Goal: Task Accomplishment & Management: Use online tool/utility

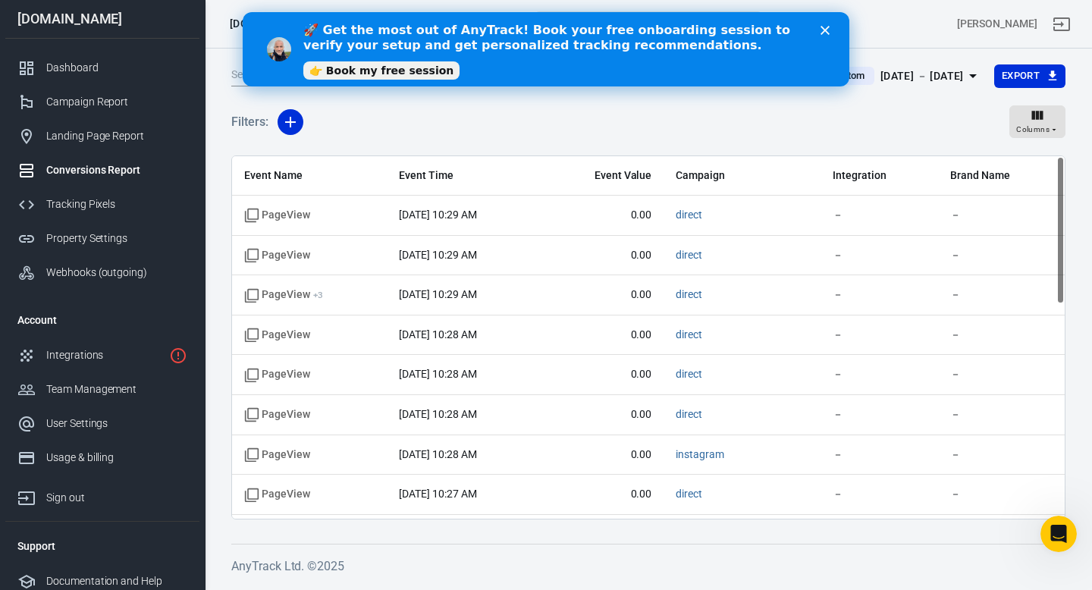
click at [417, 74] on link "👉 Book my free session" at bounding box center [381, 70] width 156 height 18
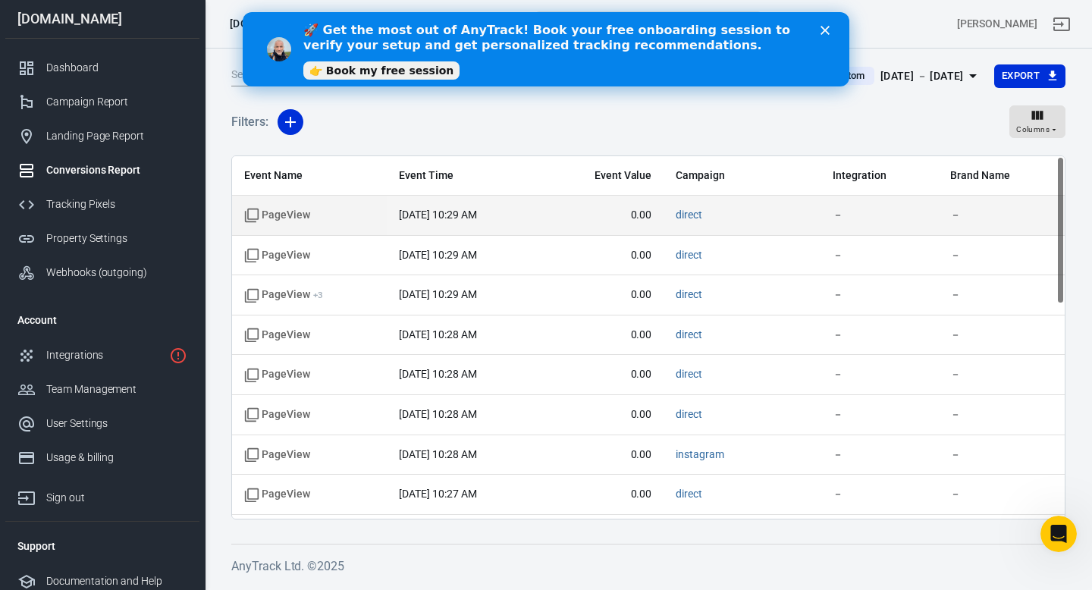
click at [259, 216] on span "PageView" at bounding box center [277, 215] width 66 height 15
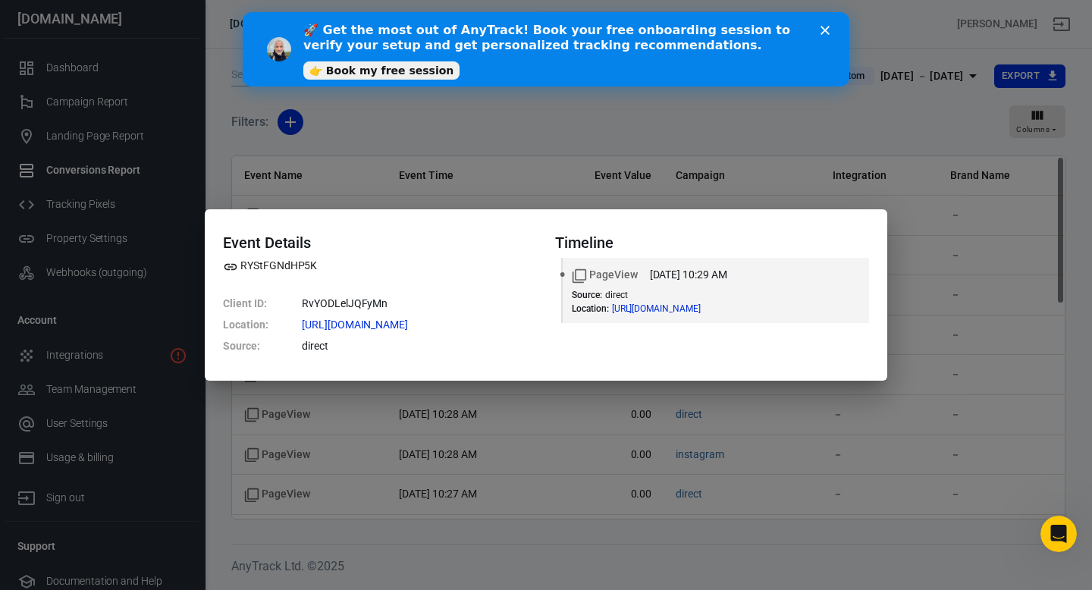
click at [598, 137] on div "Event Details RYStFGNdHP5K Client ID : RvYODLelJQFyMn Location : [URL][DOMAIN_N…" at bounding box center [546, 295] width 1092 height 590
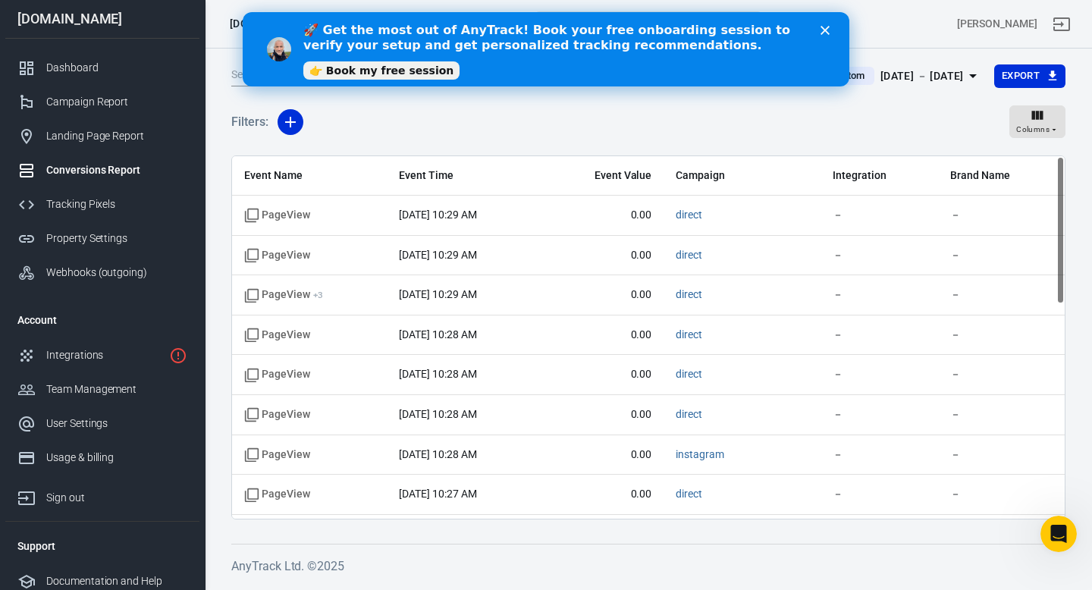
click at [827, 25] on div "🚀 Get the most out of AnyTrack! Book your free onboarding session to verify you…" at bounding box center [546, 49] width 607 height 62
click at [826, 31] on polygon "Close" at bounding box center [825, 30] width 9 height 9
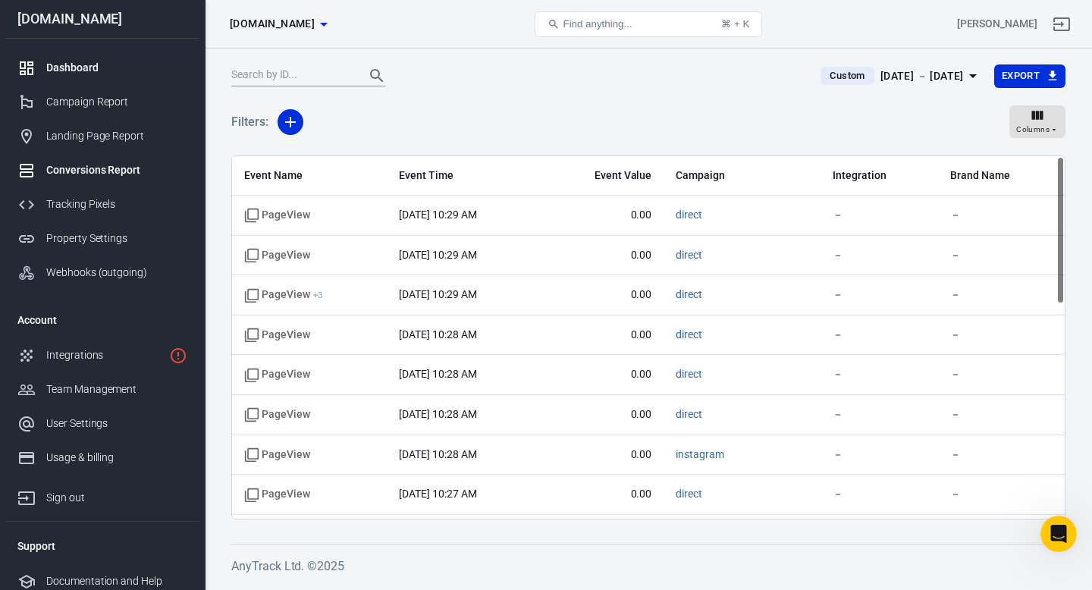
click at [92, 66] on div "Dashboard" at bounding box center [116, 68] width 141 height 16
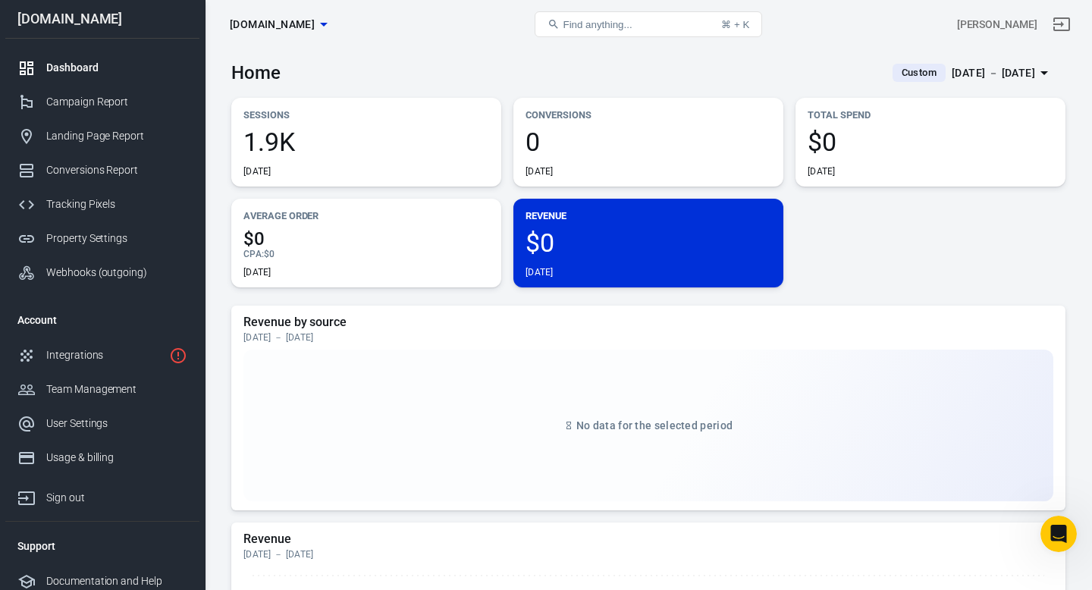
click at [983, 75] on div "[DATE] － [DATE]" at bounding box center [993, 73] width 83 height 19
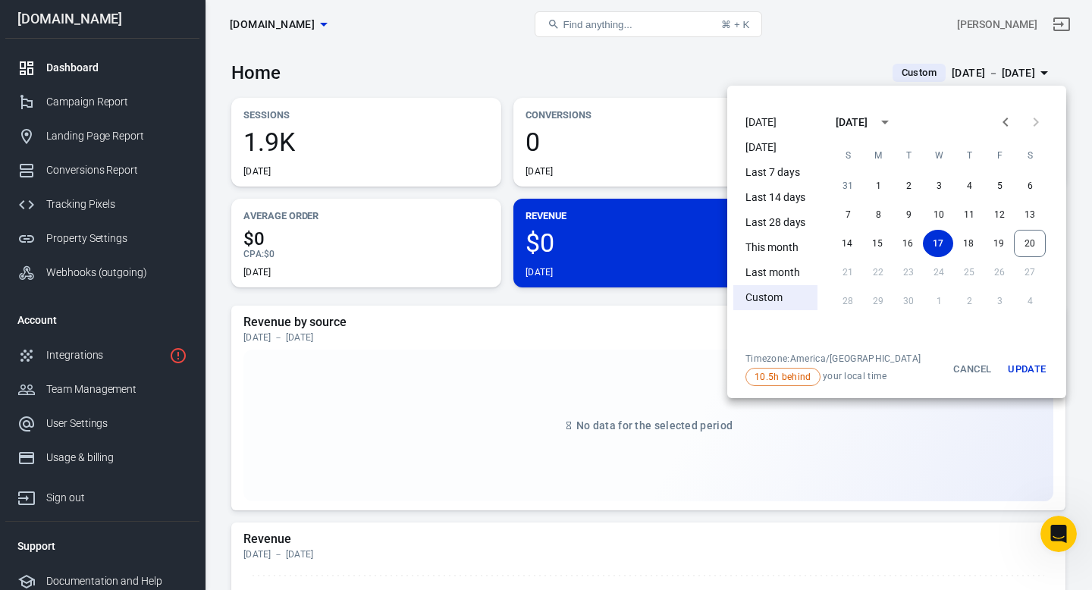
click at [850, 36] on div at bounding box center [546, 295] width 1092 height 590
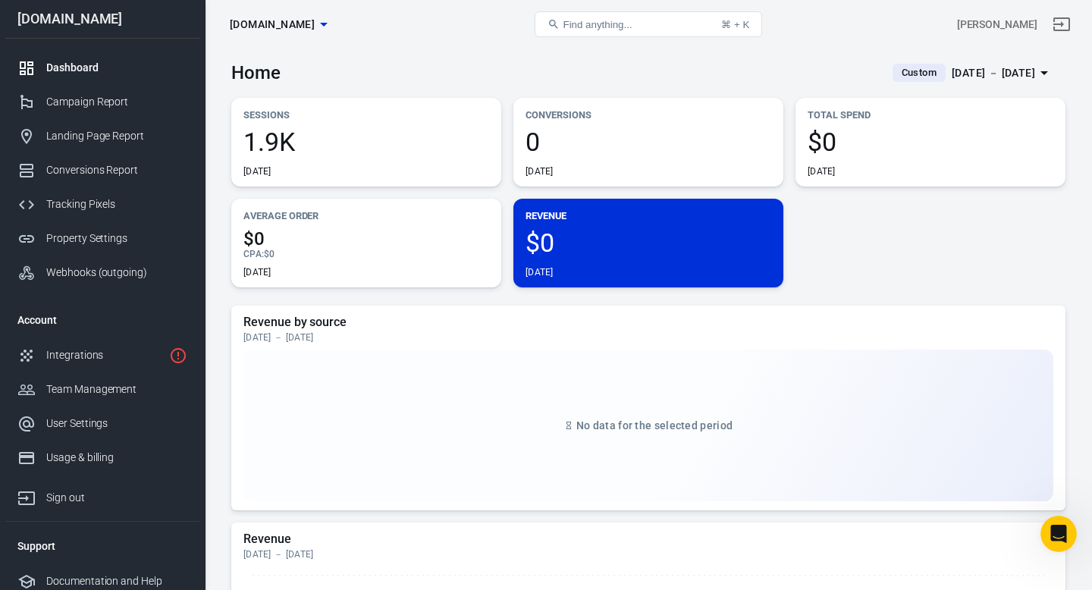
click at [271, 134] on span "1.9K" at bounding box center [366, 142] width 246 height 26
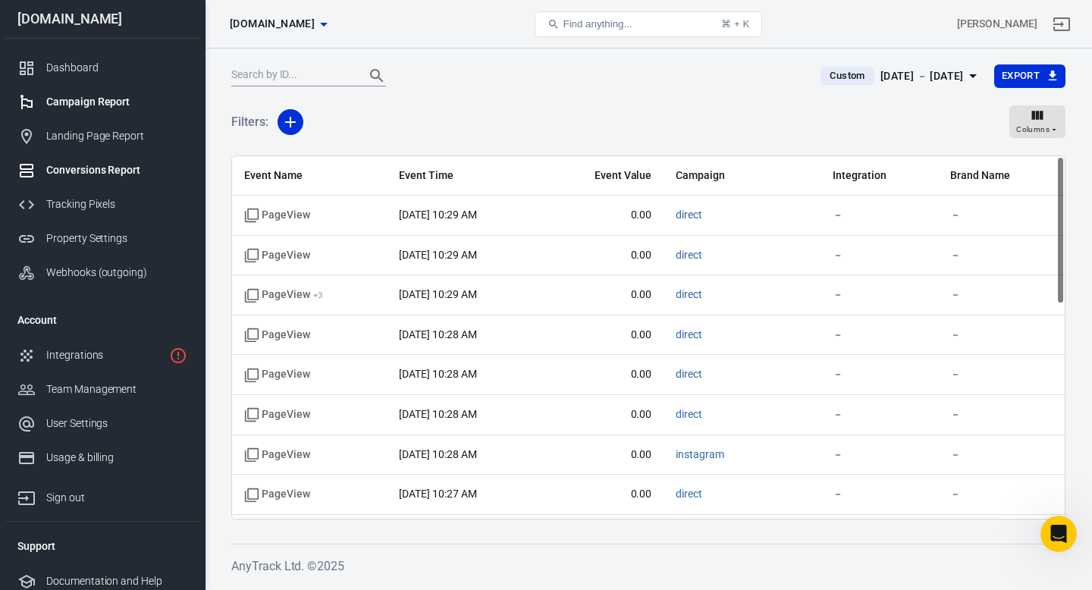
click at [121, 101] on div "Campaign Report" at bounding box center [116, 102] width 141 height 16
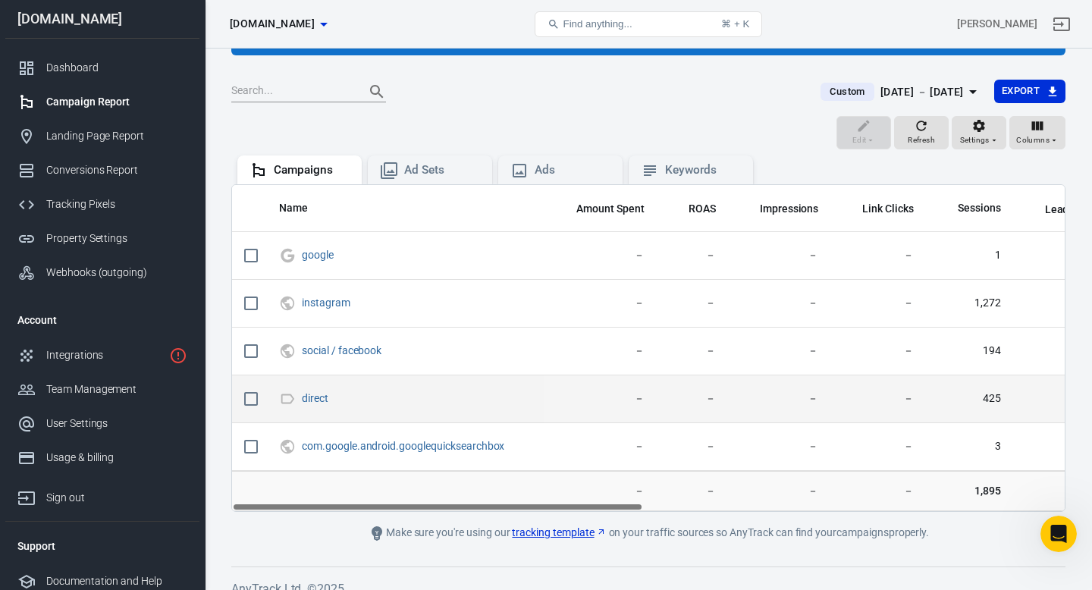
scroll to position [99, 0]
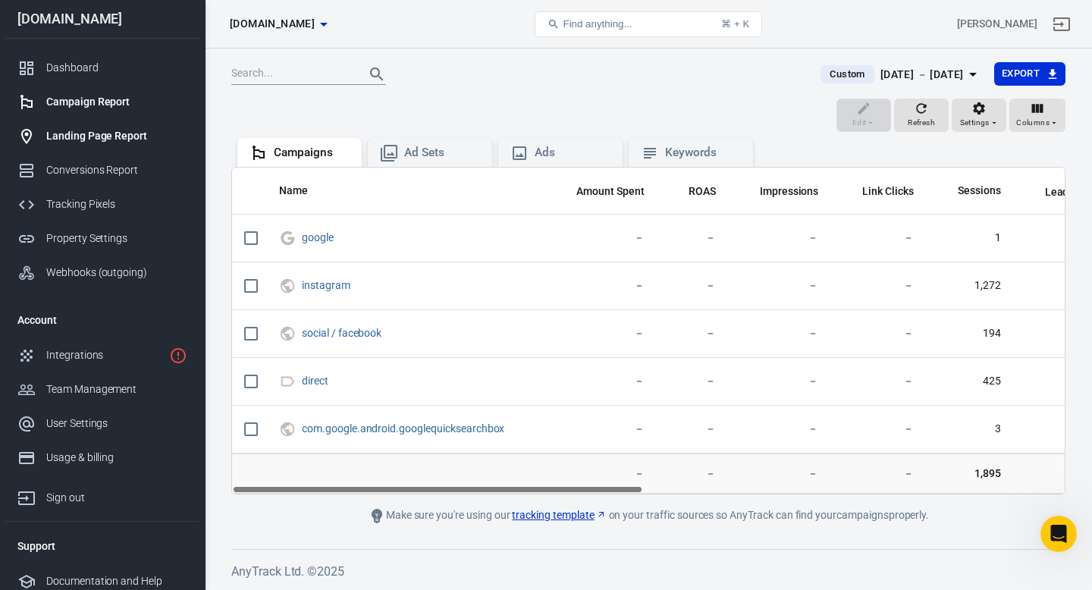
click at [120, 136] on div "Landing Page Report" at bounding box center [116, 136] width 141 height 16
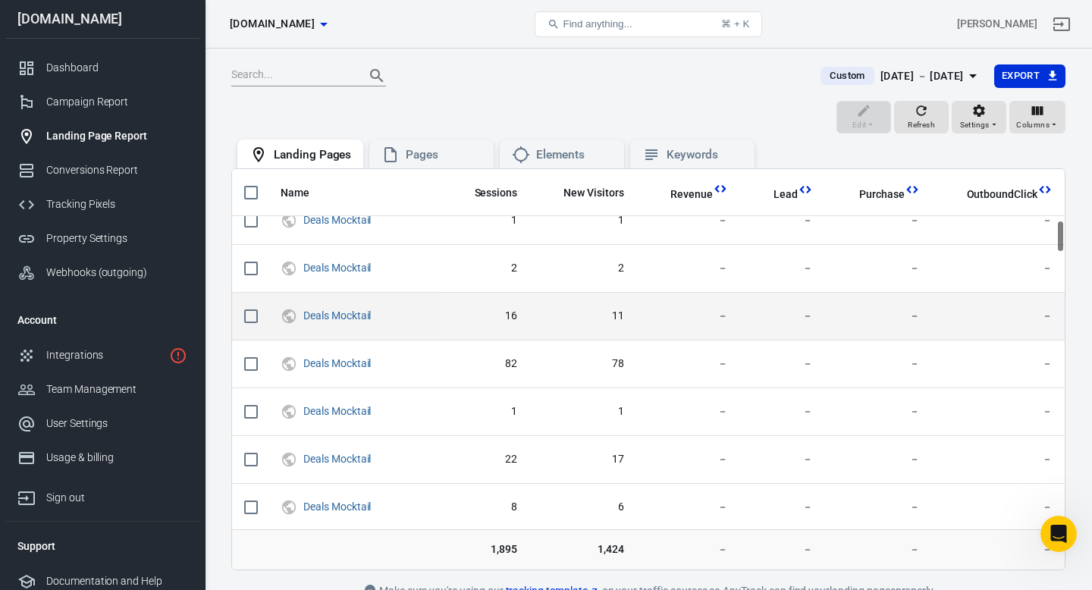
scroll to position [757, 0]
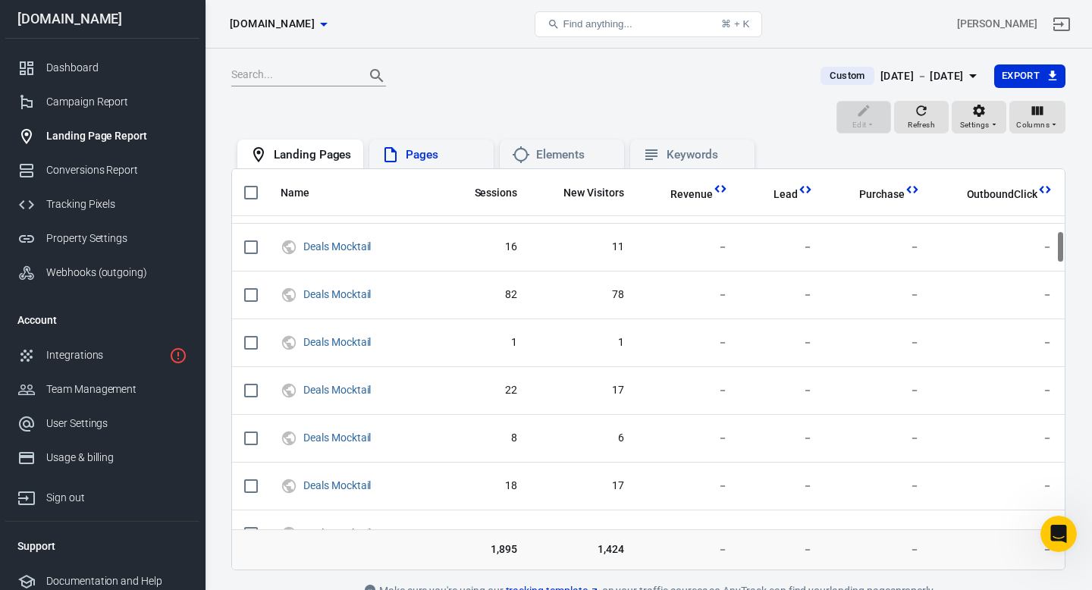
click at [407, 162] on div "Pages" at bounding box center [444, 155] width 76 height 16
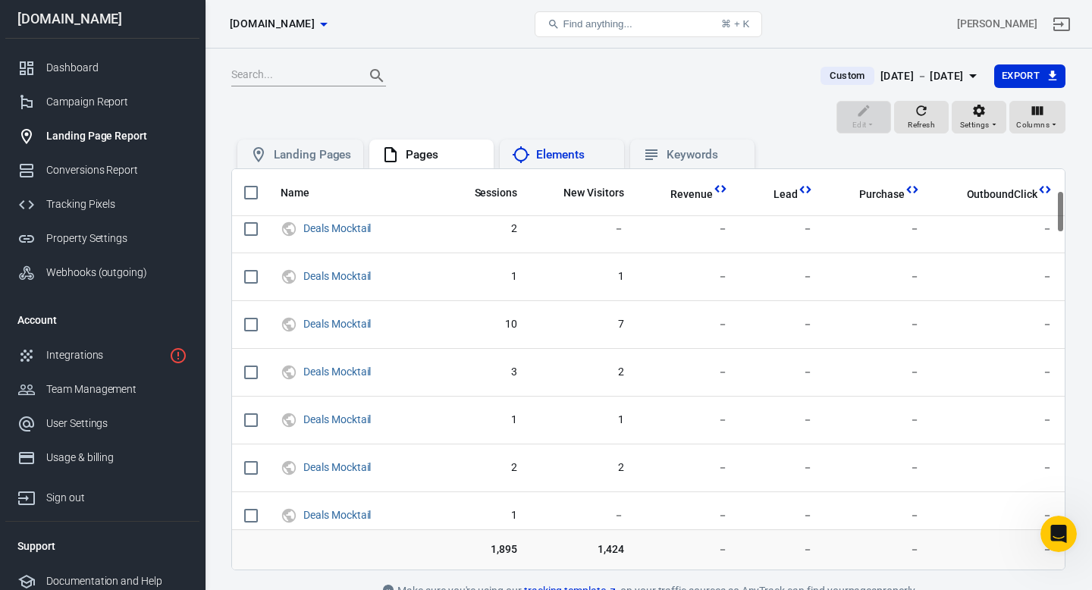
click at [556, 156] on div "Elements" at bounding box center [574, 155] width 76 height 16
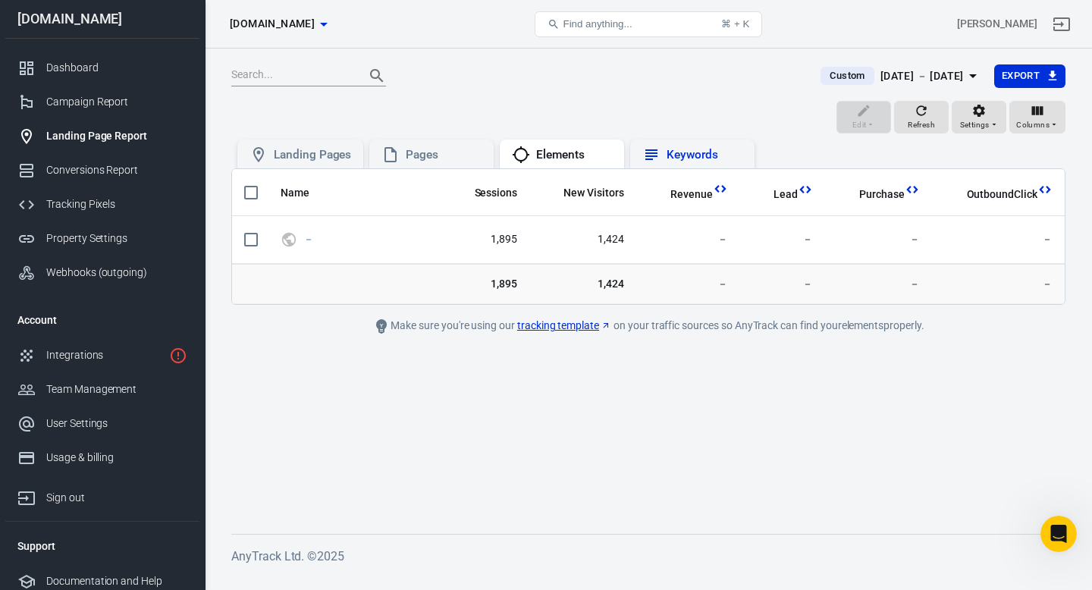
click at [698, 154] on div "Keywords" at bounding box center [705, 155] width 76 height 16
click at [87, 206] on div "Tracking Pixels" at bounding box center [116, 204] width 141 height 16
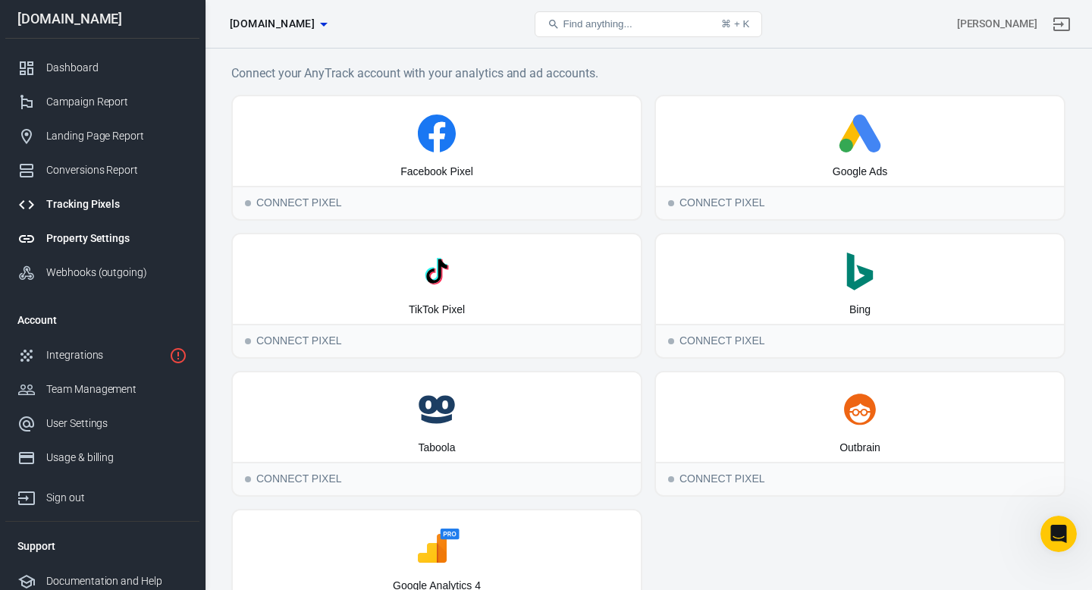
click at [96, 240] on div "Property Settings" at bounding box center [116, 239] width 141 height 16
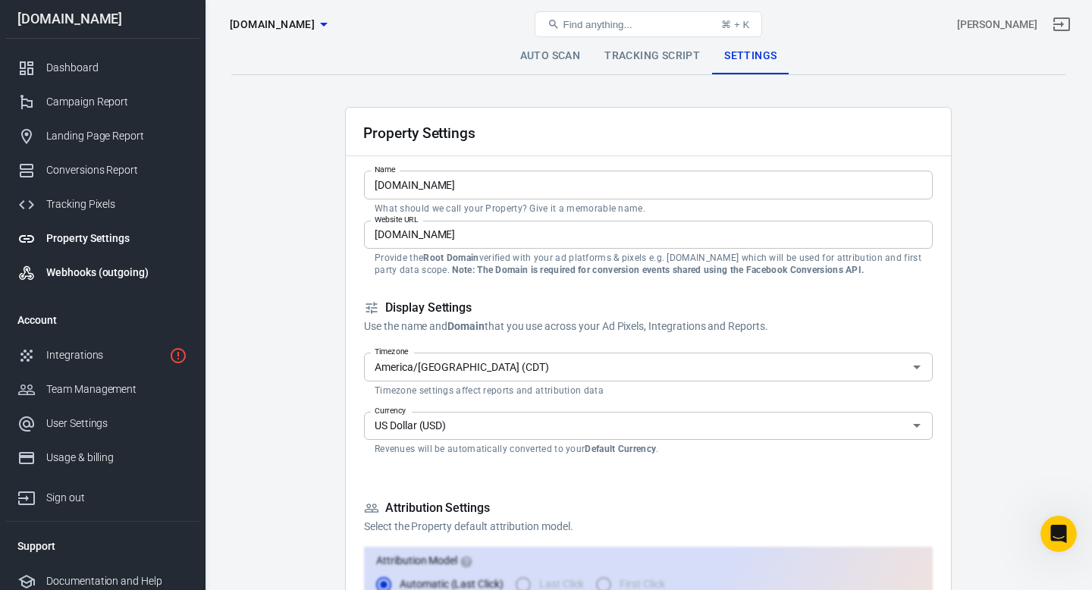
click at [90, 274] on div "Webhooks (outgoing)" at bounding box center [116, 273] width 141 height 16
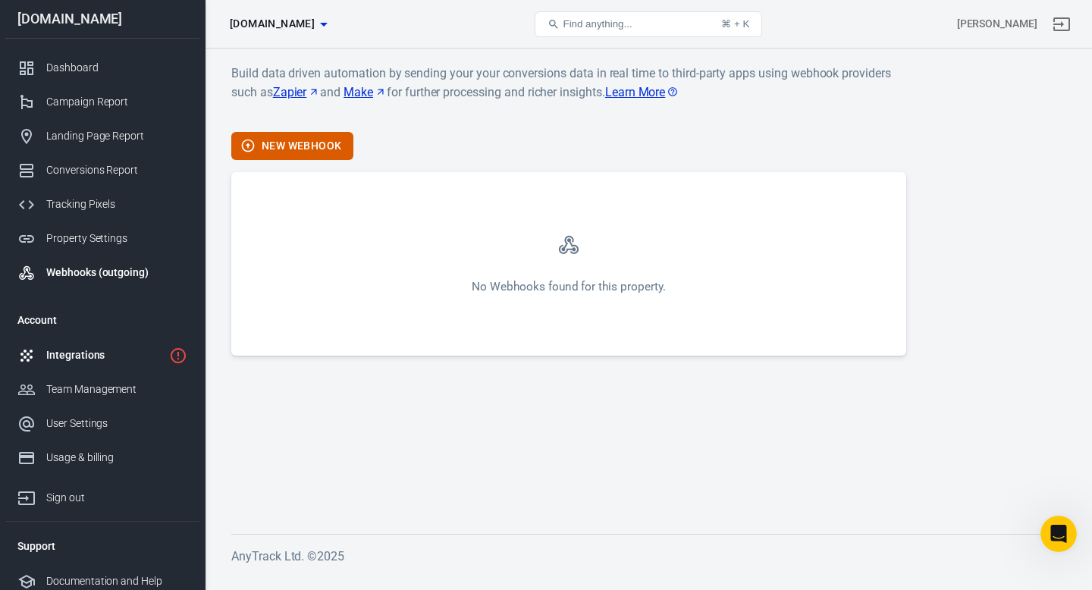
click at [69, 369] on link "Integrations" at bounding box center [102, 355] width 194 height 34
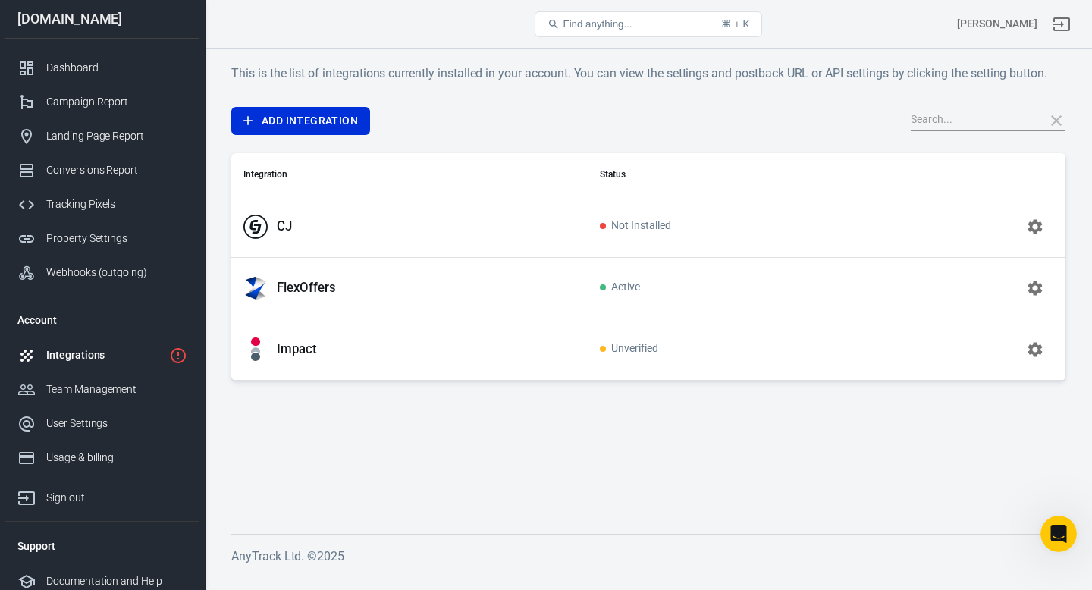
click at [479, 304] on td "FlexOffers" at bounding box center [409, 287] width 356 height 61
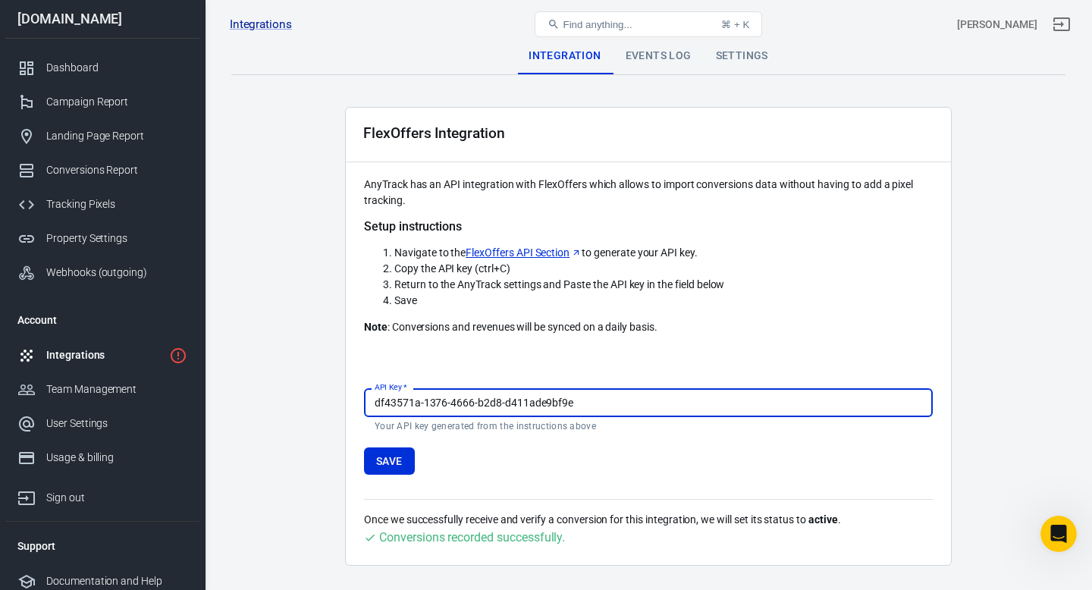
scroll to position [41, 0]
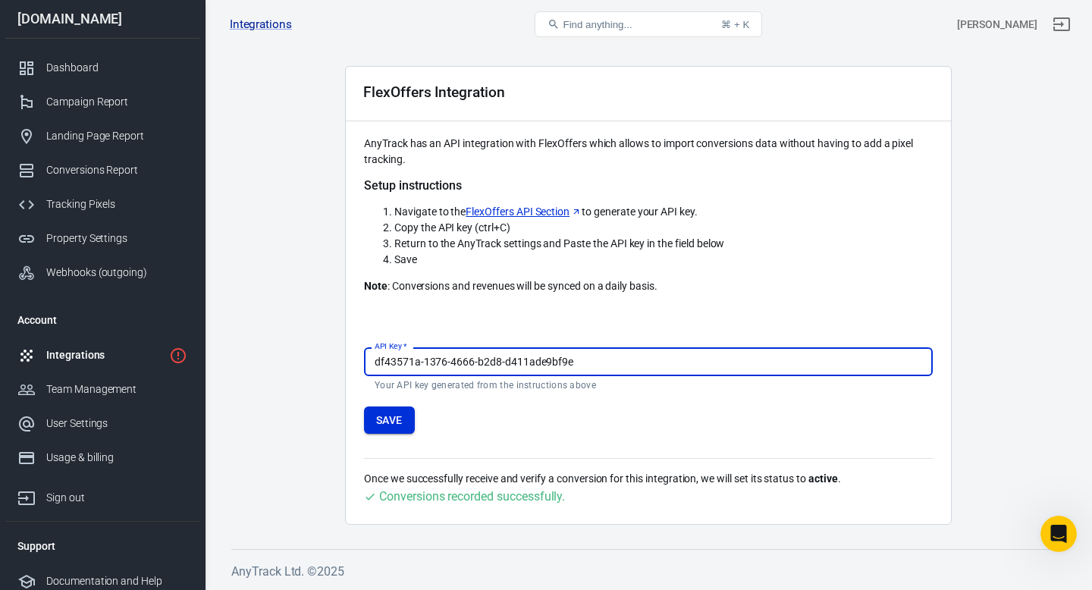
click at [386, 422] on button "Save" at bounding box center [389, 420] width 51 height 28
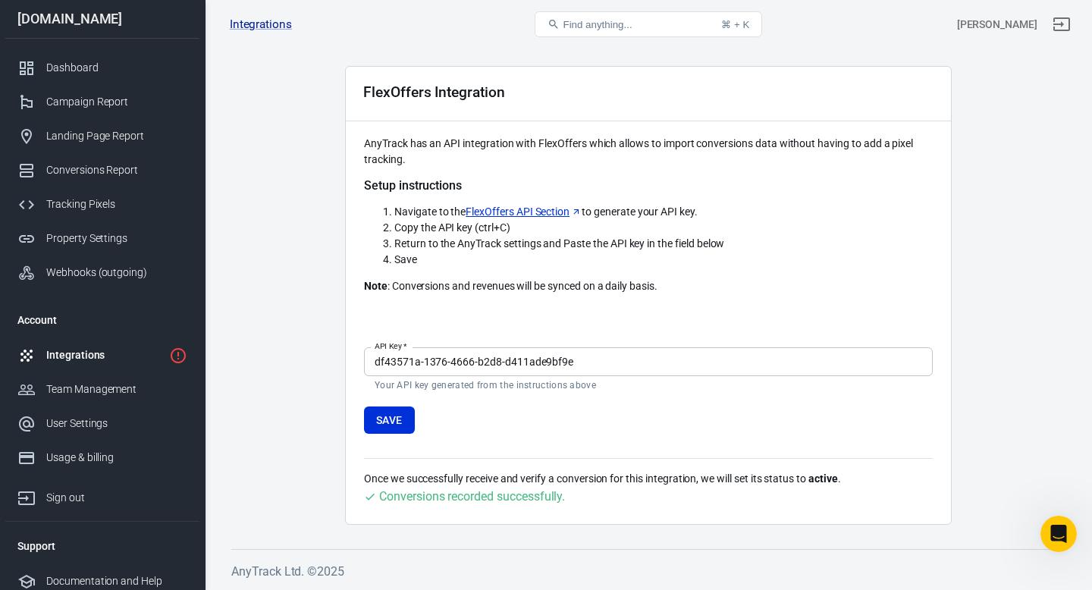
click at [524, 501] on div "Conversions recorded successfully." at bounding box center [472, 496] width 186 height 19
click at [127, 172] on div "Conversions Report" at bounding box center [116, 170] width 141 height 16
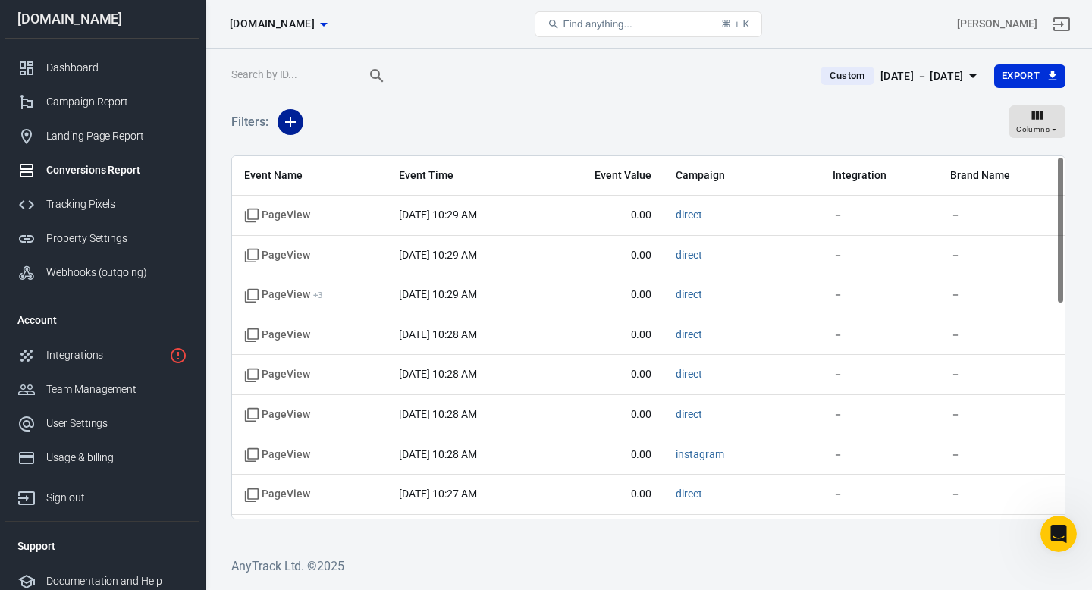
click at [284, 129] on icon "button" at bounding box center [290, 122] width 18 height 18
click at [345, 184] on li "Integration" at bounding box center [329, 181] width 103 height 27
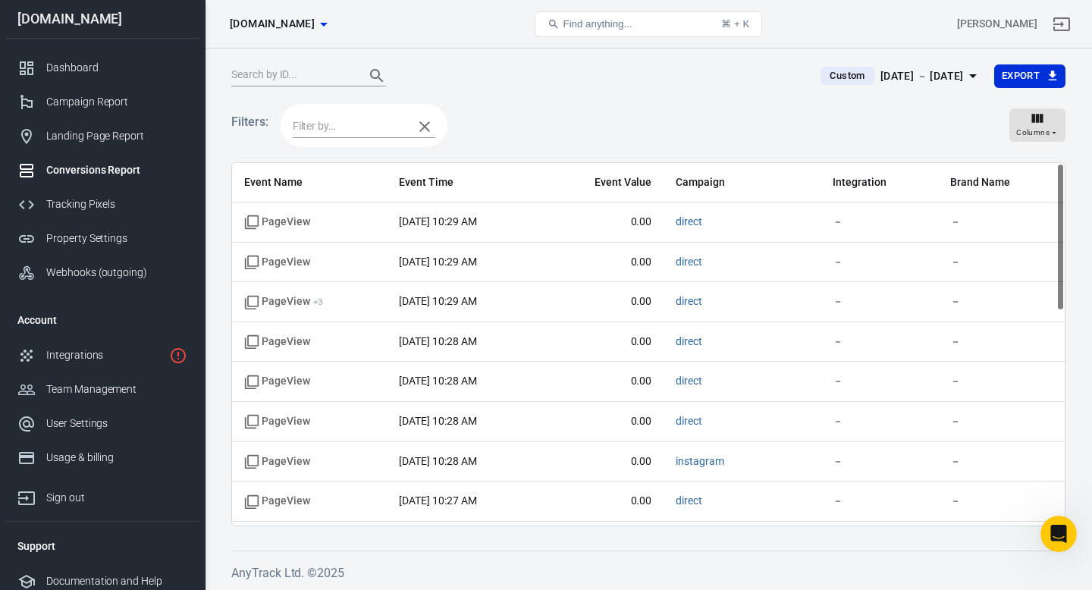
click at [378, 131] on input "text" at bounding box center [349, 126] width 113 height 19
click at [336, 192] on li "FlexOffers" at bounding box center [364, 181] width 143 height 25
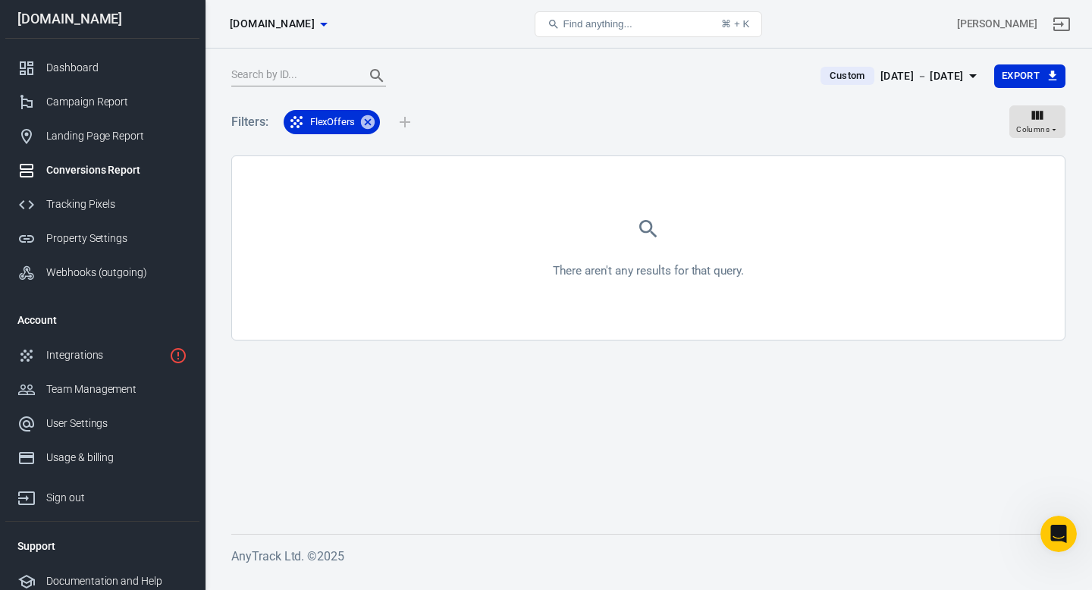
click at [336, 127] on span "FlexOffers" at bounding box center [333, 122] width 64 height 15
click at [371, 118] on icon at bounding box center [368, 122] width 14 height 14
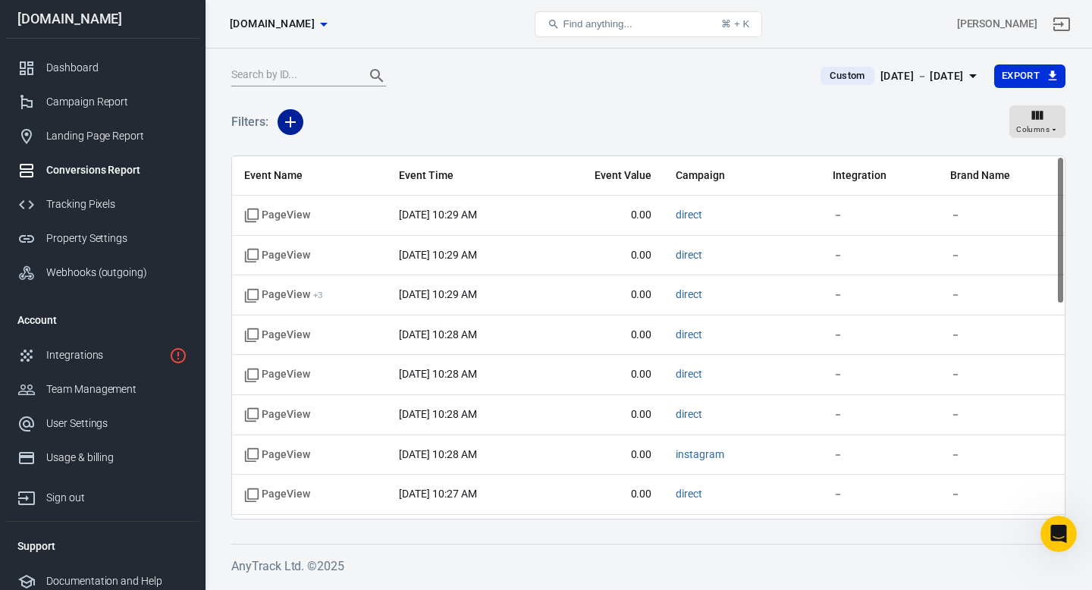
click at [287, 120] on icon "button" at bounding box center [290, 122] width 18 height 18
click at [331, 187] on li "Integration" at bounding box center [329, 181] width 103 height 27
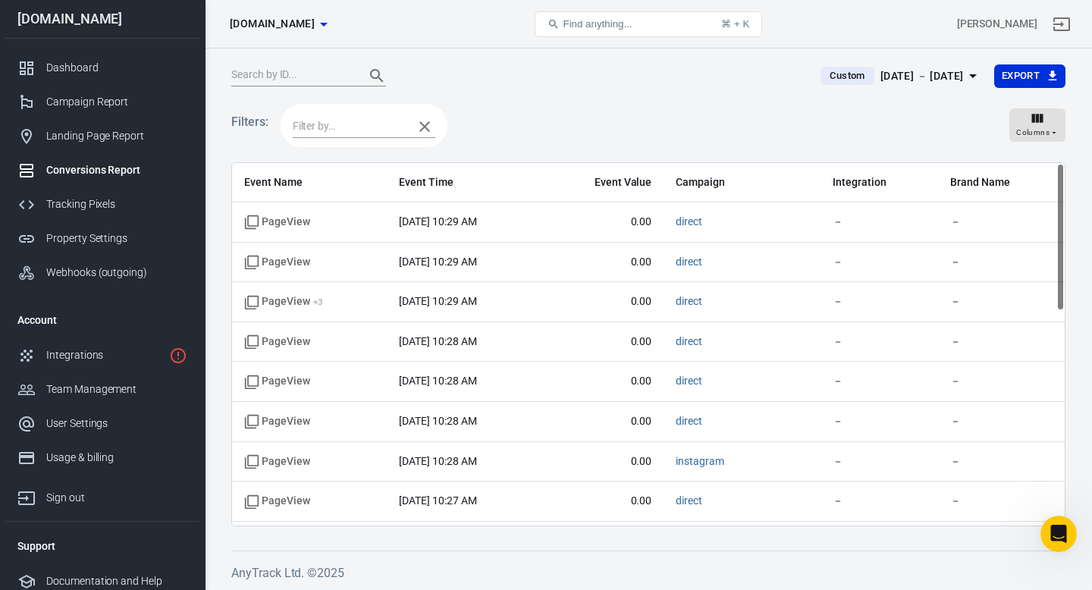
click at [333, 115] on div at bounding box center [364, 125] width 167 height 43
click at [339, 237] on li "Custom" at bounding box center [364, 231] width 143 height 25
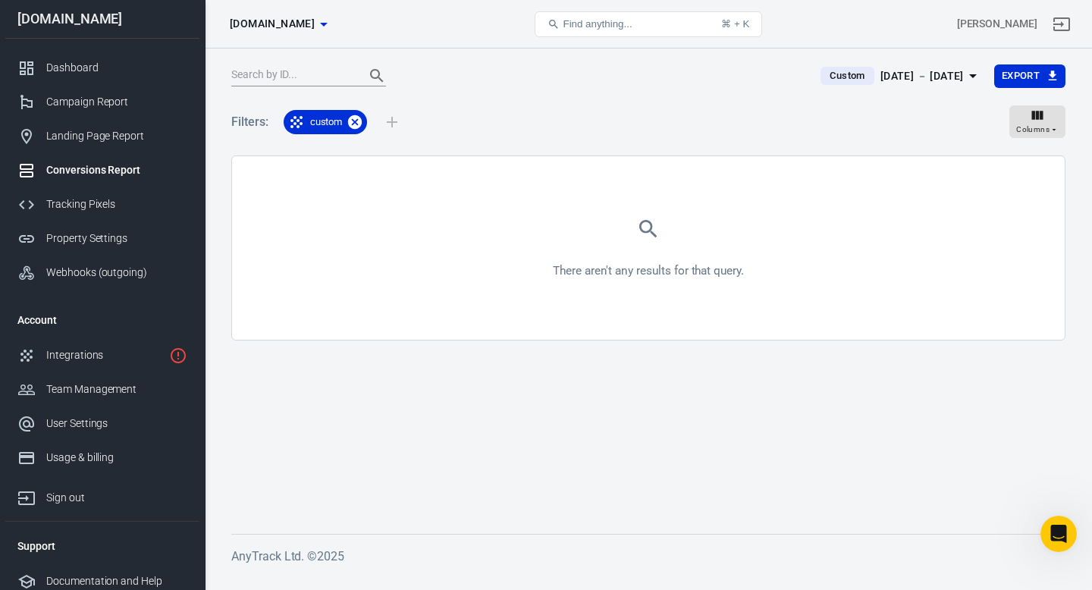
click at [360, 124] on icon at bounding box center [355, 122] width 14 height 14
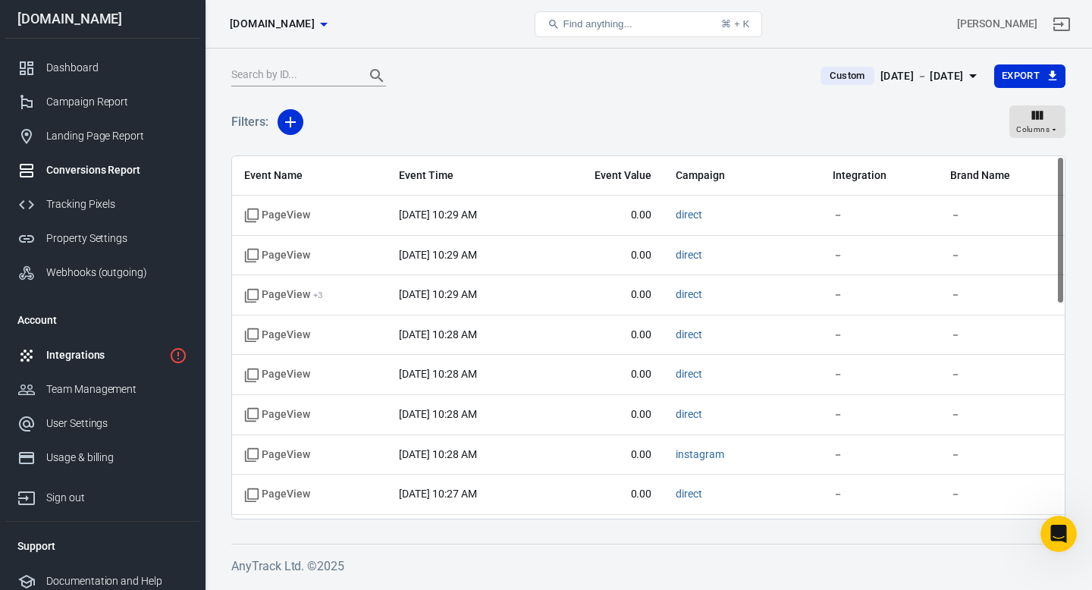
click at [80, 351] on div "Integrations" at bounding box center [104, 355] width 117 height 16
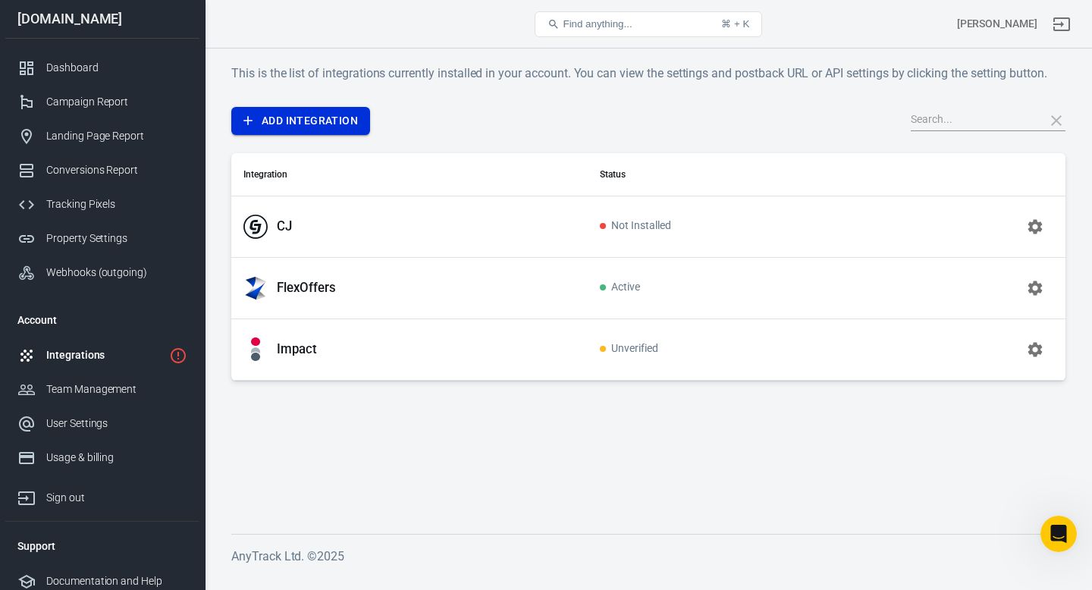
click at [334, 121] on link "Add Integration" at bounding box center [300, 121] width 139 height 28
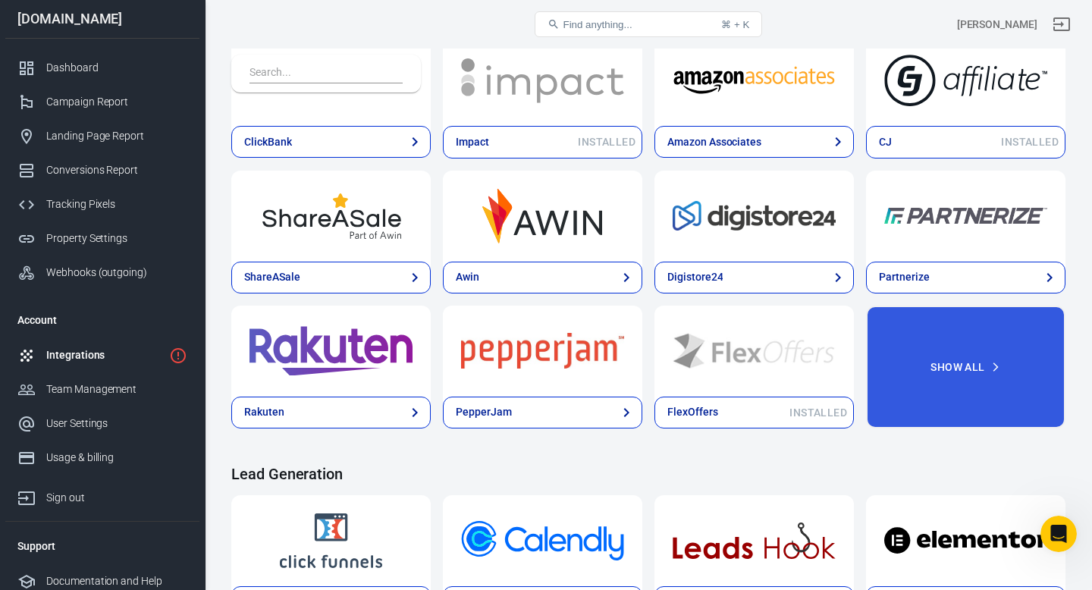
scroll to position [595, 0]
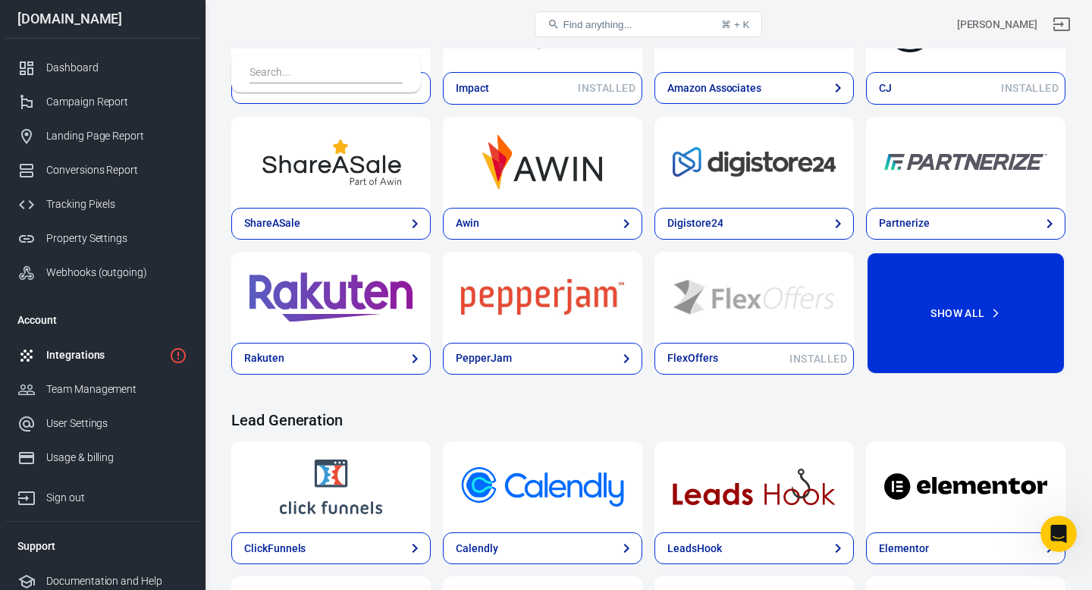
click at [958, 312] on button "Show All" at bounding box center [965, 314] width 199 height 124
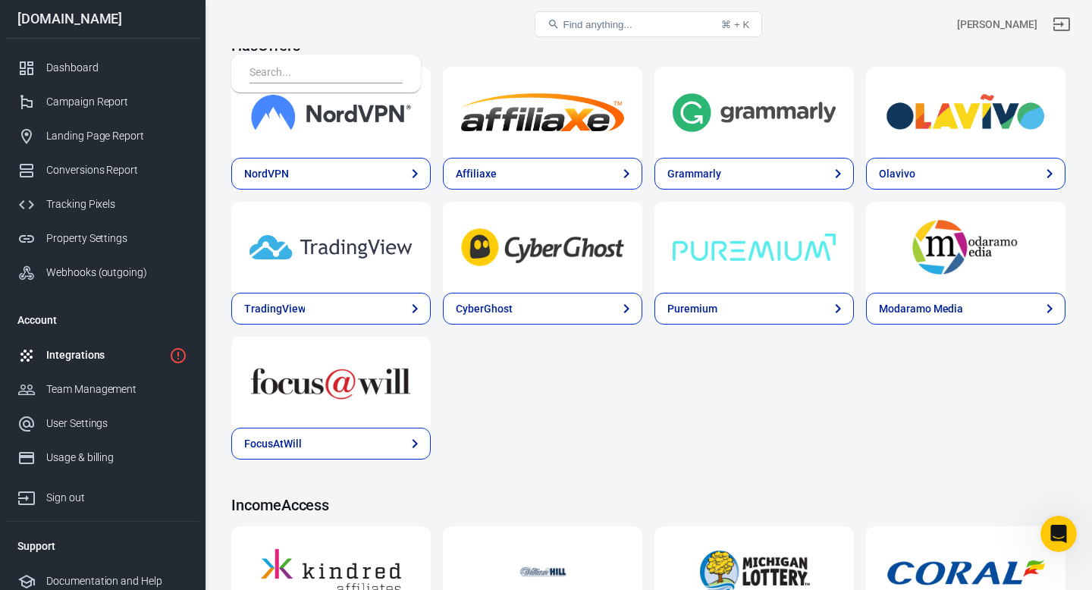
scroll to position [2385, 0]
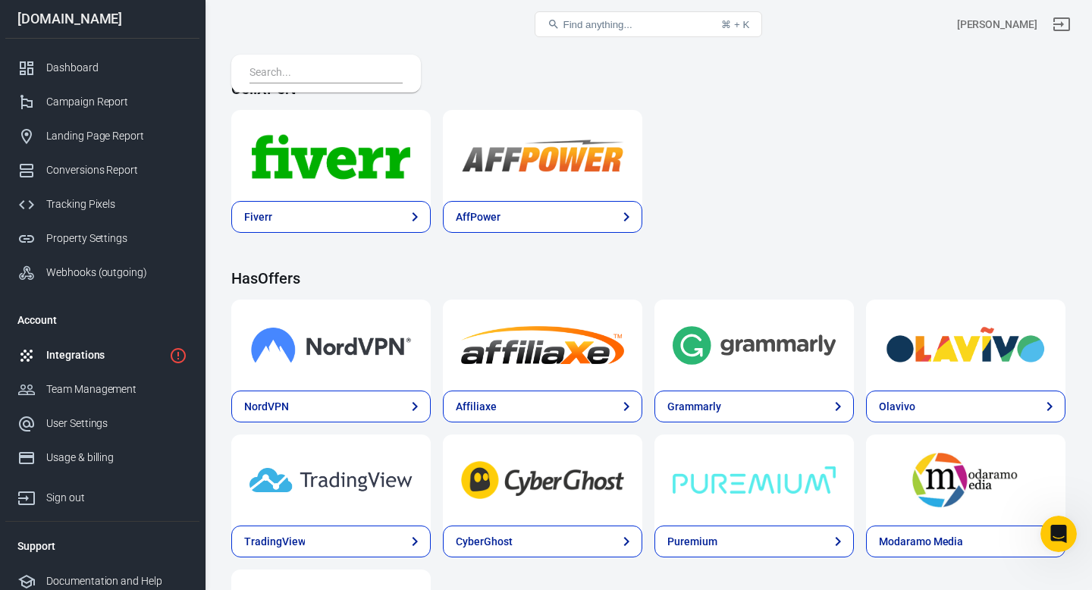
click at [330, 79] on input "text" at bounding box center [323, 74] width 147 height 20
click at [314, 72] on input "text" at bounding box center [323, 74] width 147 height 20
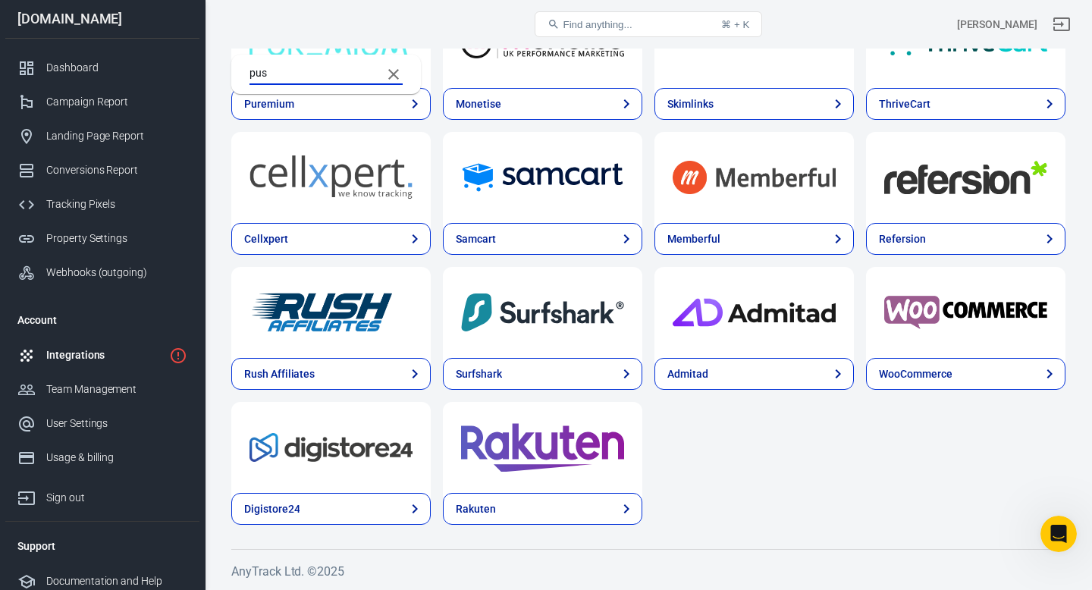
scroll to position [0, 0]
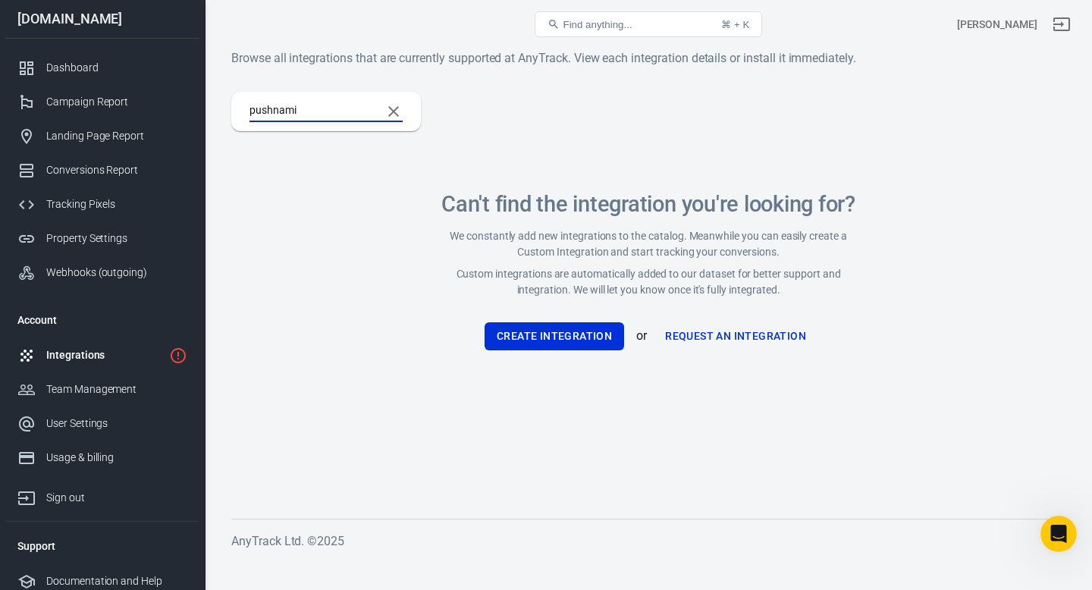
type input "pushnami"
click at [762, 335] on link "Request an Integration" at bounding box center [735, 336] width 153 height 28
click at [575, 342] on button "Create Integration" at bounding box center [555, 336] width 140 height 28
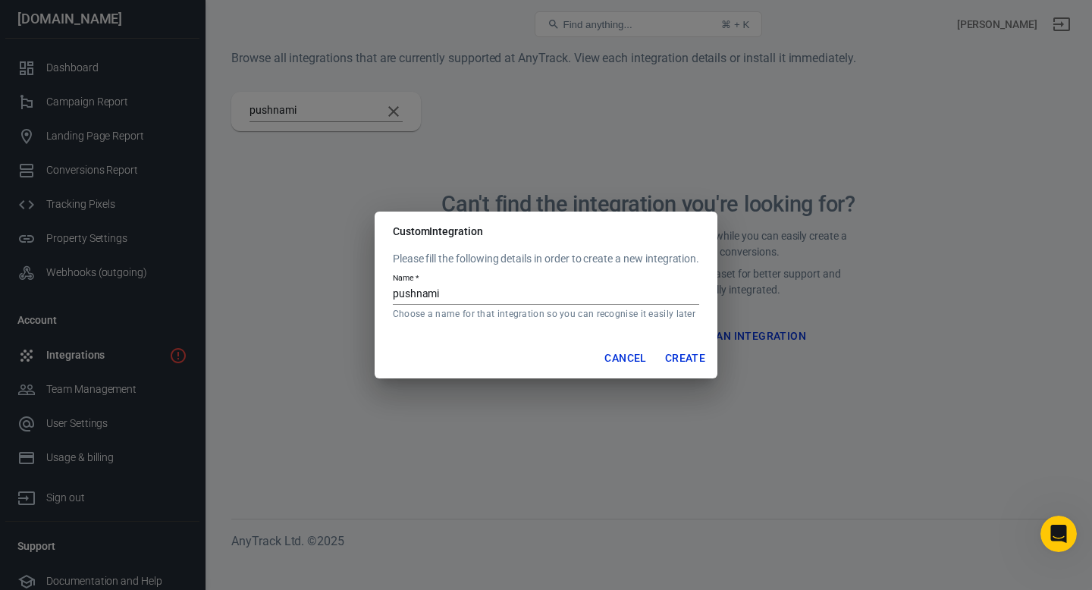
click at [690, 357] on button "Create" at bounding box center [685, 358] width 52 height 28
click at [393, 115] on div "Custom Integration Please fill the following details in order to create a new i…" at bounding box center [546, 295] width 1092 height 590
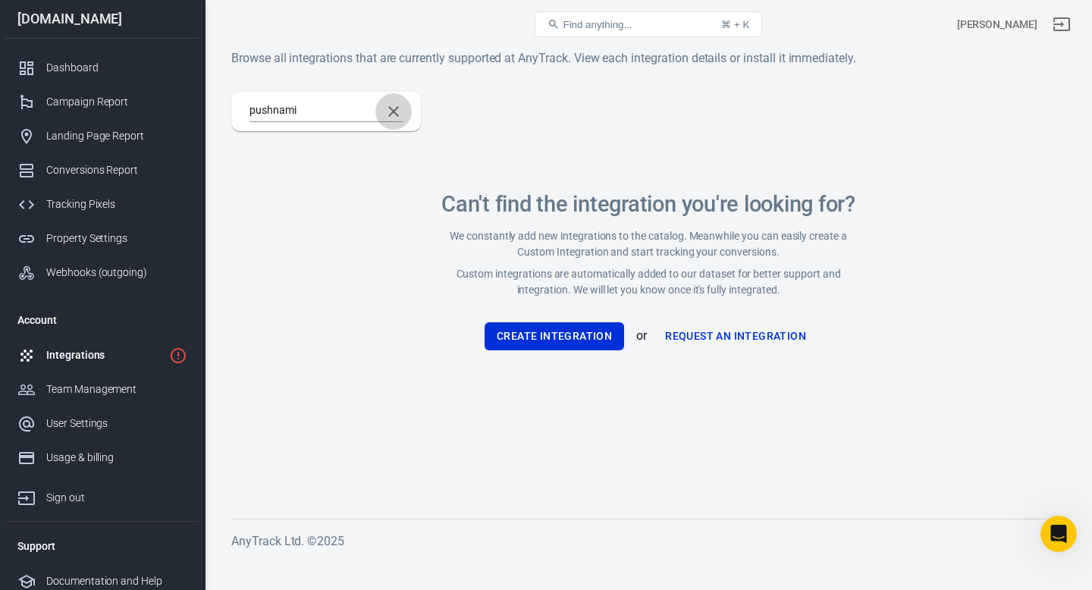
click at [393, 115] on icon "Clear Search" at bounding box center [393, 111] width 18 height 18
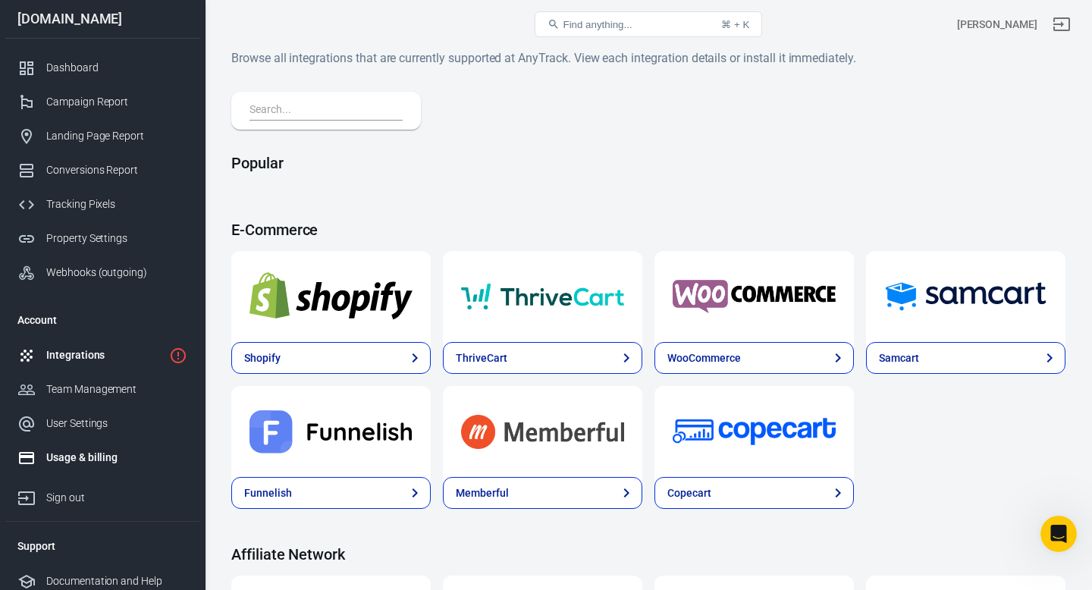
scroll to position [8, 0]
